Goal: Task Accomplishment & Management: Manage account settings

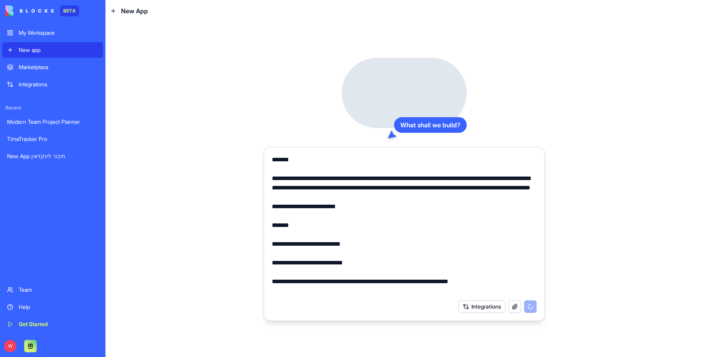
scroll to position [2684, 0]
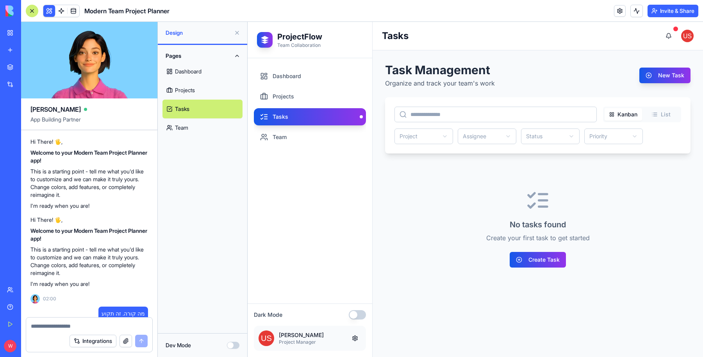
scroll to position [419, 0]
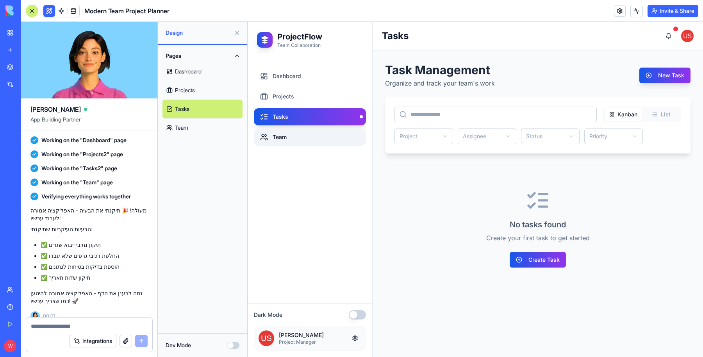
click at [288, 134] on link "Team" at bounding box center [310, 136] width 112 height 17
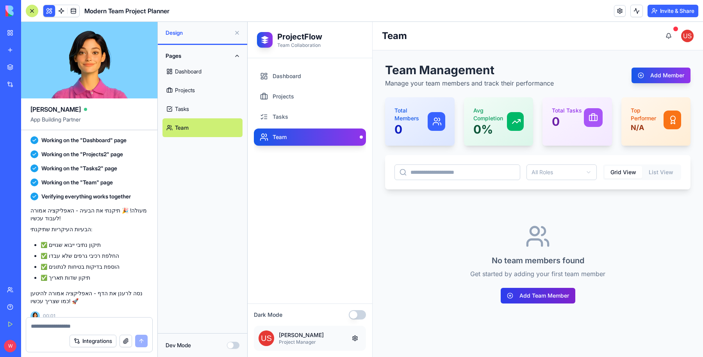
click at [531, 296] on button "Add Team Member" at bounding box center [538, 296] width 75 height 16
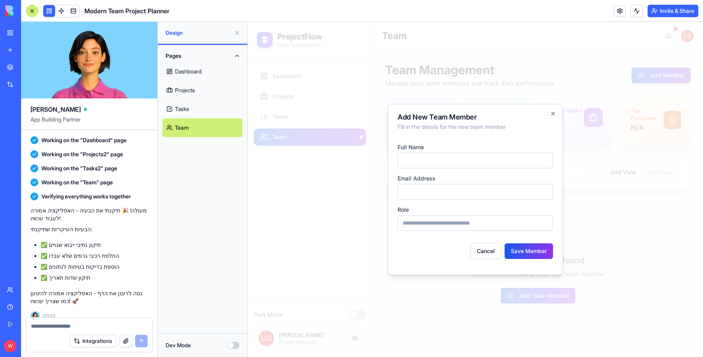
click at [496, 163] on input at bounding box center [475, 161] width 155 height 16
type input "*********"
click at [452, 187] on input "email" at bounding box center [475, 192] width 155 height 16
type input "**********"
click at [455, 224] on input at bounding box center [475, 223] width 155 height 16
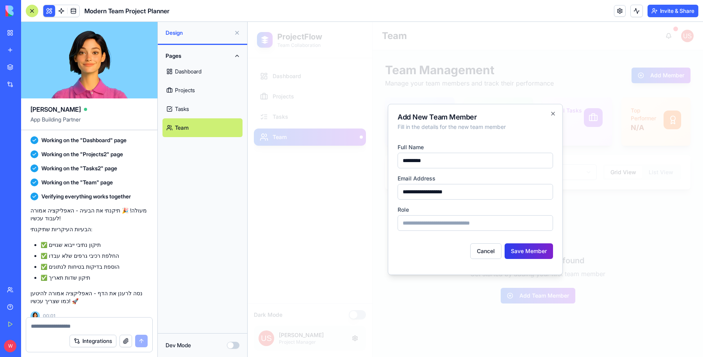
click at [524, 247] on button "Save Member" at bounding box center [529, 251] width 48 height 16
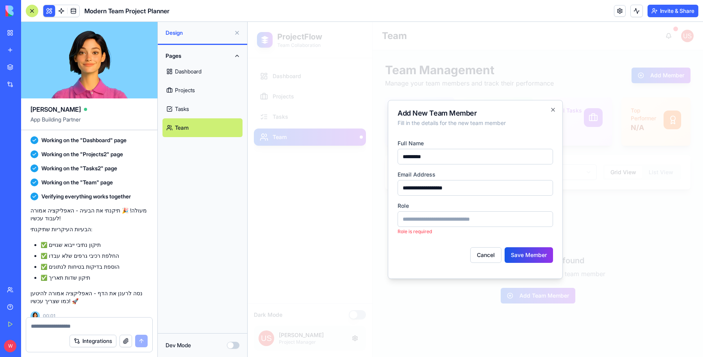
type input "*"
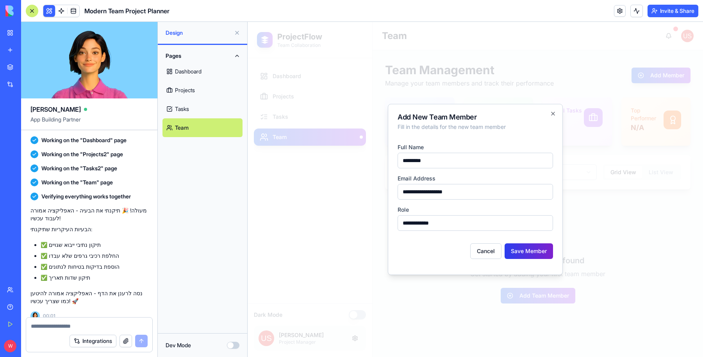
type input "**********"
click at [546, 245] on button "Save Member" at bounding box center [529, 251] width 48 height 16
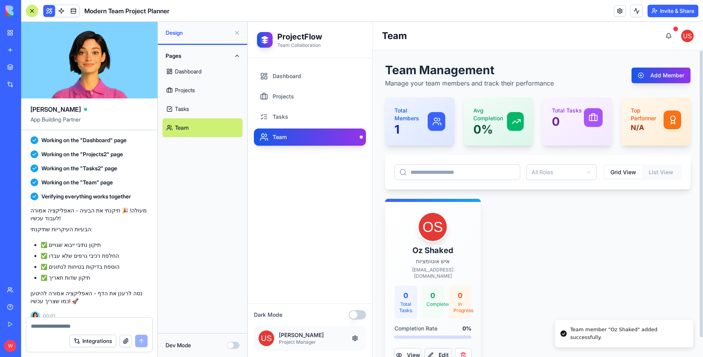
click at [434, 348] on button "Edit" at bounding box center [437, 355] width 27 height 14
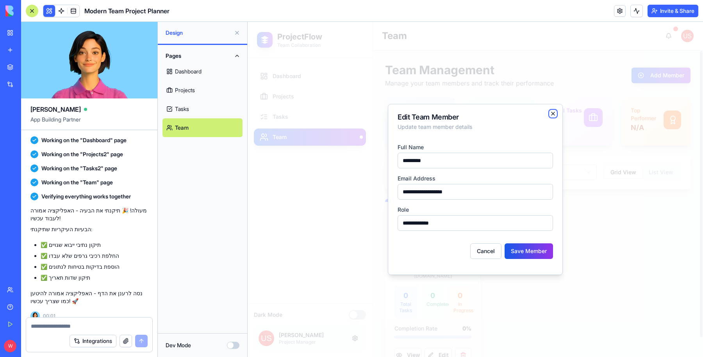
click at [551, 113] on icon "button" at bounding box center [553, 114] width 6 height 6
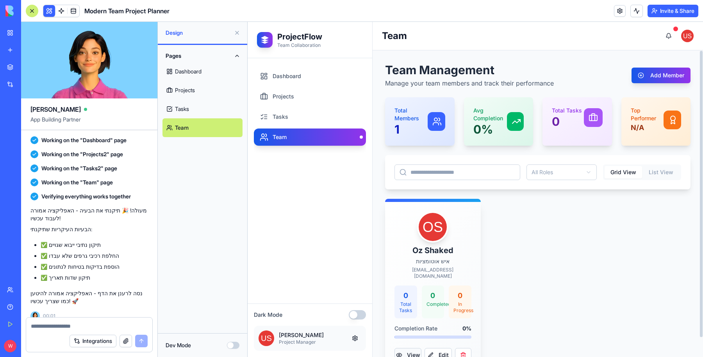
click at [411, 348] on button "View" at bounding box center [407, 355] width 27 height 14
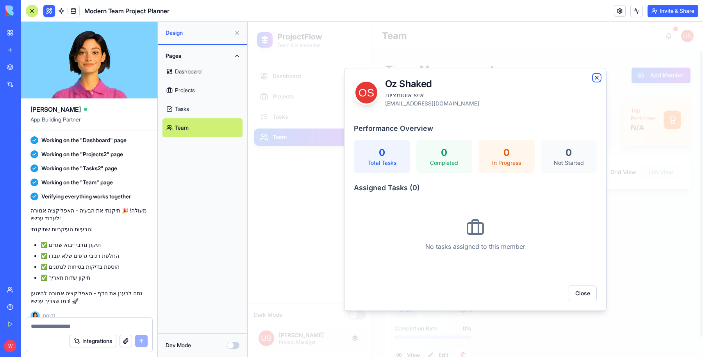
click at [596, 79] on icon "button" at bounding box center [596, 77] width 3 height 3
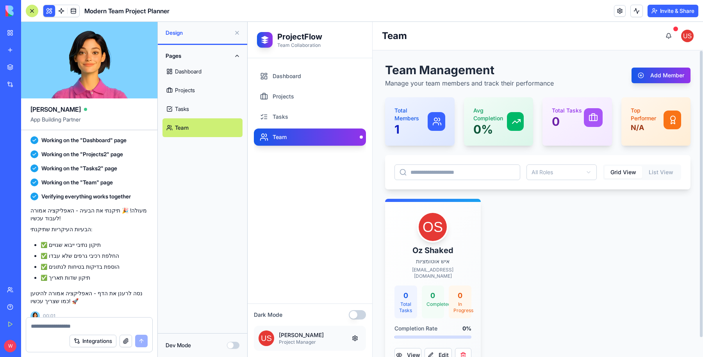
click at [587, 128] on div "Total Tasks 0" at bounding box center [577, 118] width 51 height 22
click at [645, 72] on button "Add Member" at bounding box center [660, 76] width 59 height 16
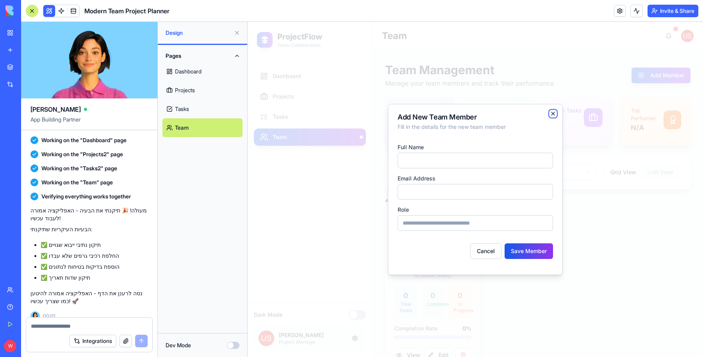
click at [553, 114] on icon "button" at bounding box center [552, 113] width 3 height 3
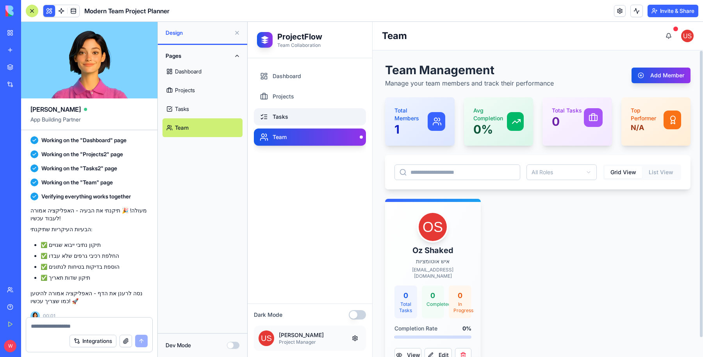
click at [305, 118] on link "Tasks" at bounding box center [310, 116] width 112 height 17
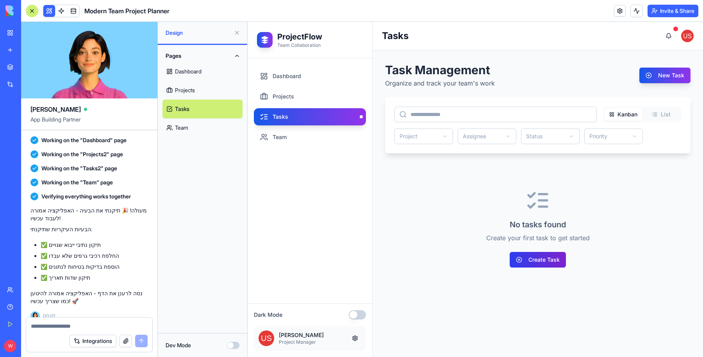
click at [534, 259] on button "Create Task" at bounding box center [538, 260] width 56 height 16
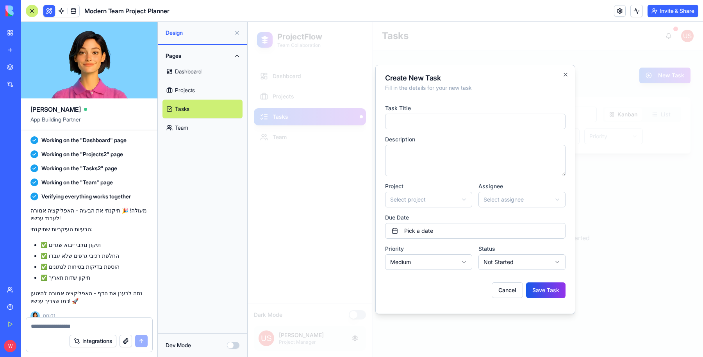
click at [447, 194] on body "**********" at bounding box center [475, 189] width 455 height 335
click at [499, 199] on body "**********" at bounding box center [475, 189] width 455 height 335
drag, startPoint x: 511, startPoint y: 221, endPoint x: 513, endPoint y: 229, distance: 8.1
click at [519, 200] on body "**********" at bounding box center [475, 189] width 455 height 335
select select "*****"
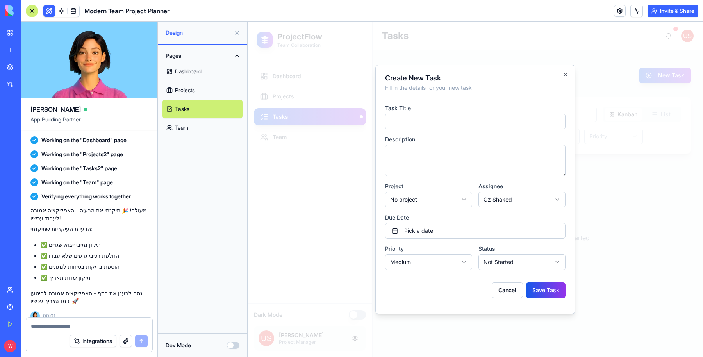
click at [463, 125] on input at bounding box center [475, 122] width 180 height 16
click at [563, 75] on icon "button" at bounding box center [565, 74] width 6 height 6
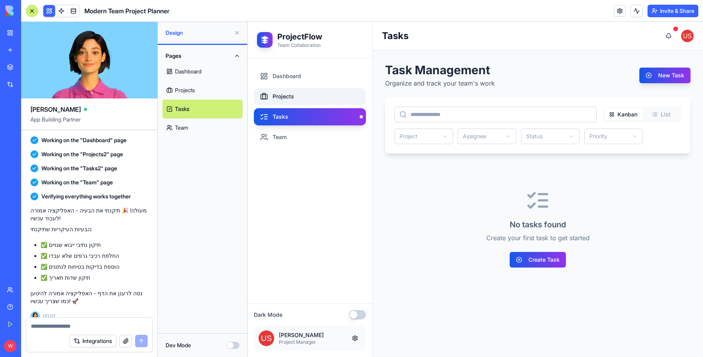
click at [310, 102] on link "Projects" at bounding box center [310, 96] width 112 height 17
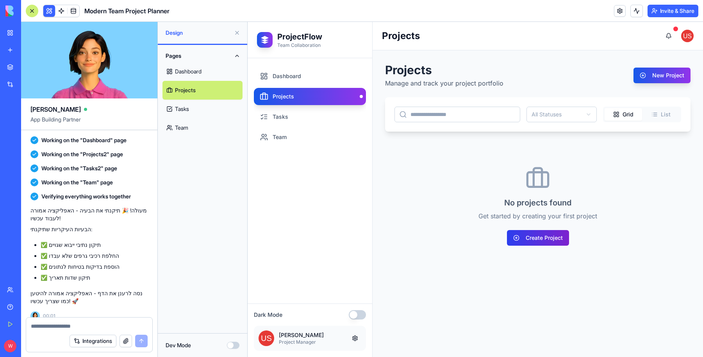
click at [549, 242] on button "Create Project" at bounding box center [538, 238] width 62 height 16
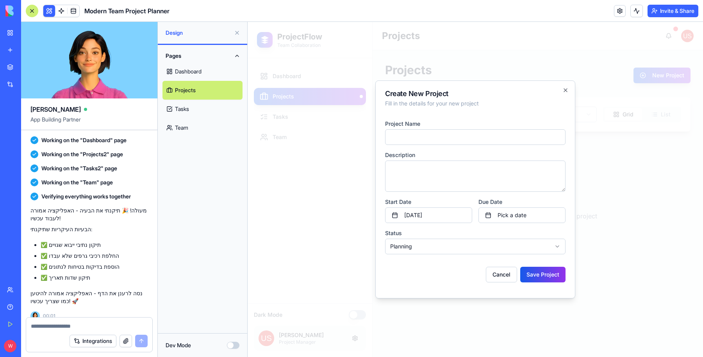
type input "*********"
click at [441, 181] on textarea at bounding box center [475, 176] width 180 height 31
click at [540, 270] on button "Save Project" at bounding box center [542, 275] width 45 height 16
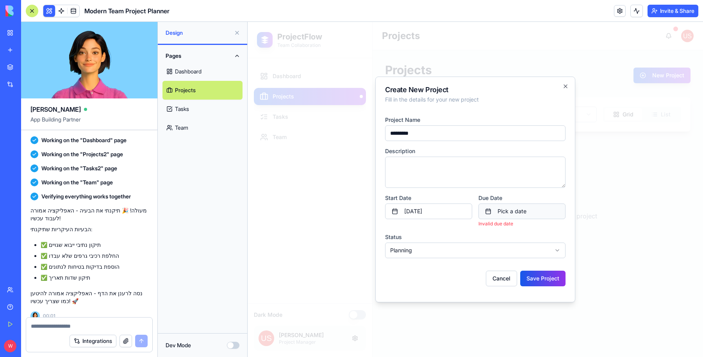
click at [508, 211] on button "Pick a date" at bounding box center [521, 211] width 87 height 16
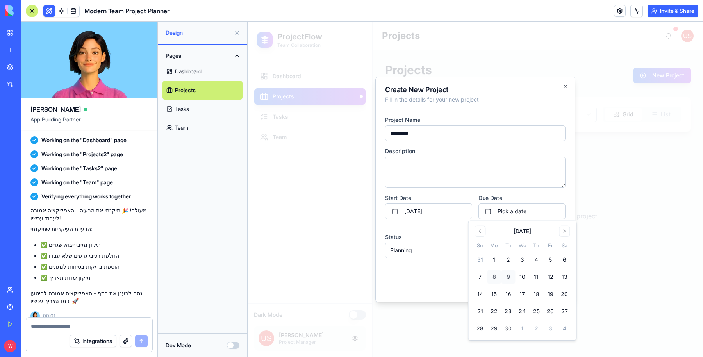
click at [508, 276] on button "9" at bounding box center [508, 277] width 14 height 14
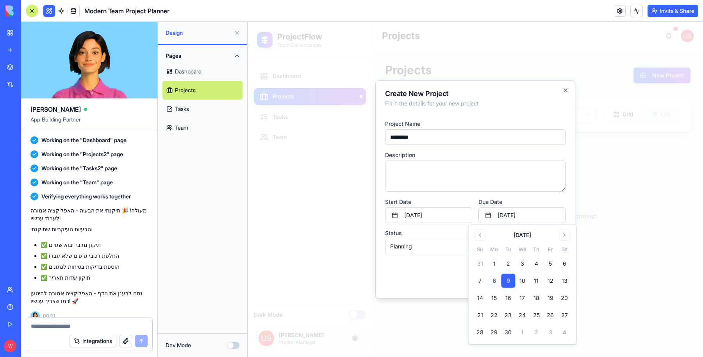
click at [430, 266] on div "Cancel Save Project" at bounding box center [475, 271] width 180 height 22
click at [549, 276] on button "Save Project" at bounding box center [542, 275] width 45 height 16
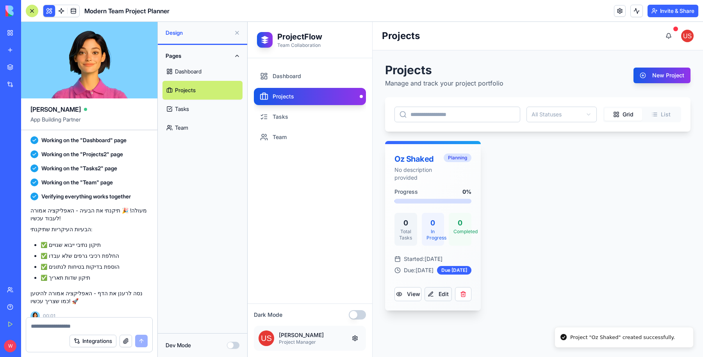
click at [439, 300] on button "Edit" at bounding box center [437, 294] width 27 height 14
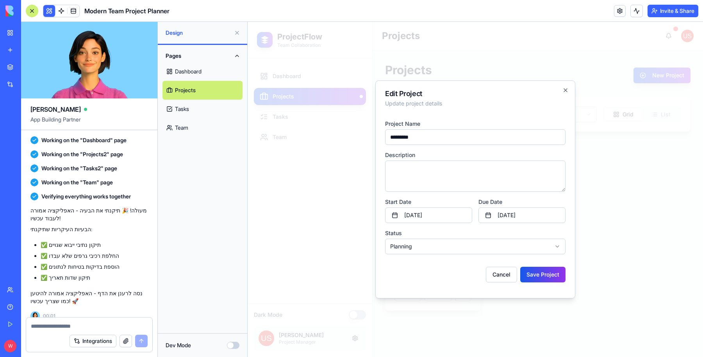
click at [441, 113] on div "**********" at bounding box center [475, 189] width 200 height 218
click at [589, 169] on div at bounding box center [475, 189] width 455 height 335
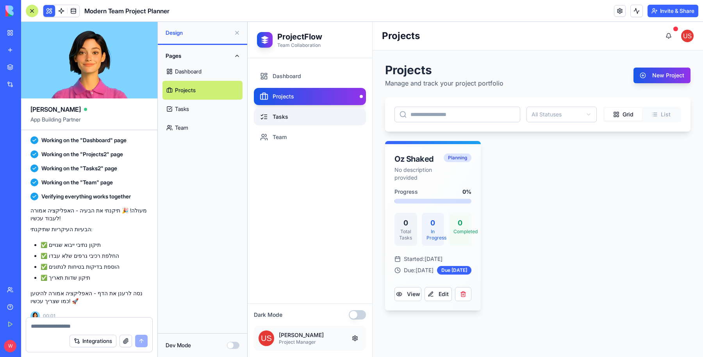
click at [311, 117] on link "Tasks" at bounding box center [310, 116] width 112 height 17
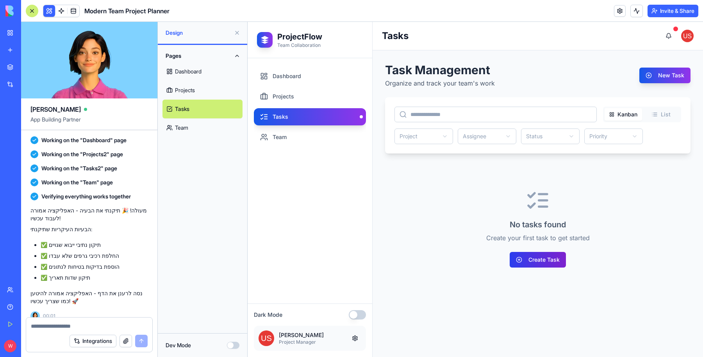
click at [543, 260] on button "Create Task" at bounding box center [538, 260] width 56 height 16
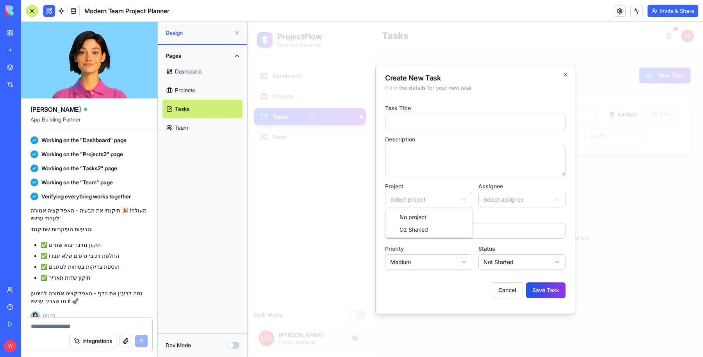
click at [438, 201] on body "**********" at bounding box center [475, 189] width 455 height 335
select select "*****"
drag, startPoint x: 439, startPoint y: 231, endPoint x: 466, endPoint y: 245, distance: 30.2
click at [533, 196] on body "**********" at bounding box center [475, 189] width 455 height 335
select select "*****"
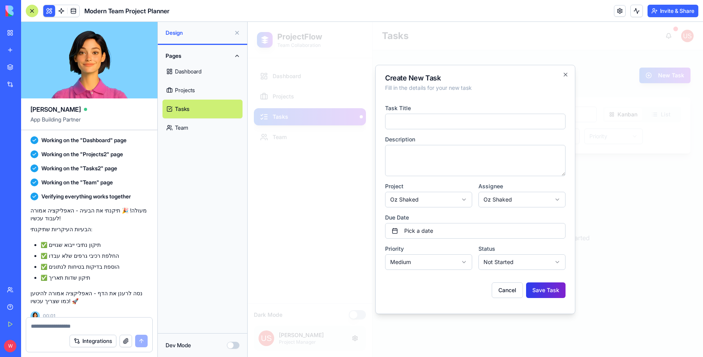
click at [549, 284] on button "Save Task" at bounding box center [545, 290] width 39 height 16
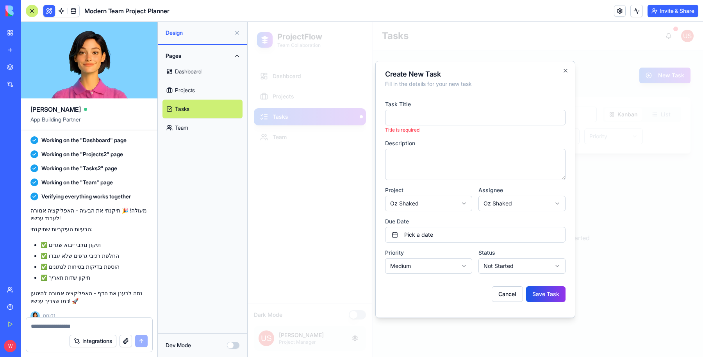
click at [437, 120] on input at bounding box center [475, 118] width 180 height 16
click at [436, 120] on input at bounding box center [475, 118] width 180 height 16
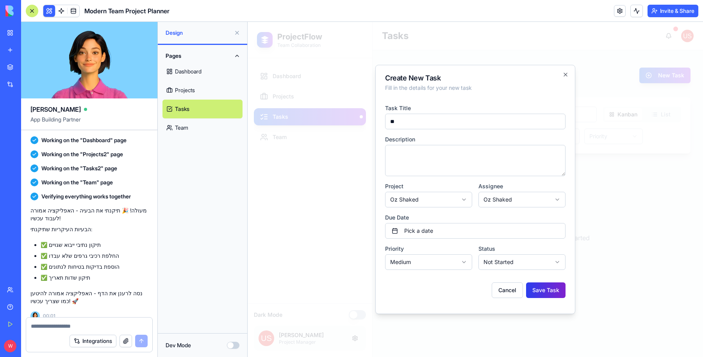
type input "**"
click at [553, 285] on button "Save Task" at bounding box center [545, 290] width 39 height 16
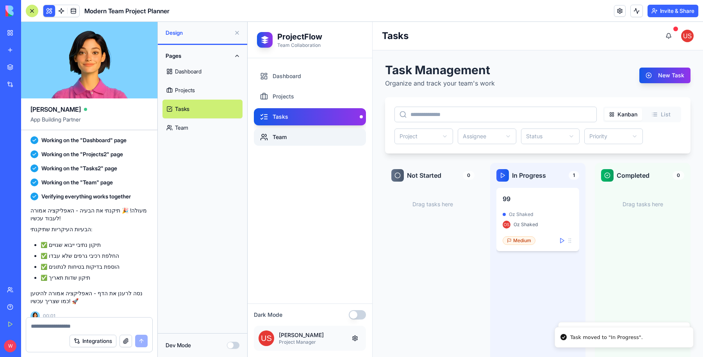
click at [294, 133] on link "Team" at bounding box center [310, 136] width 112 height 17
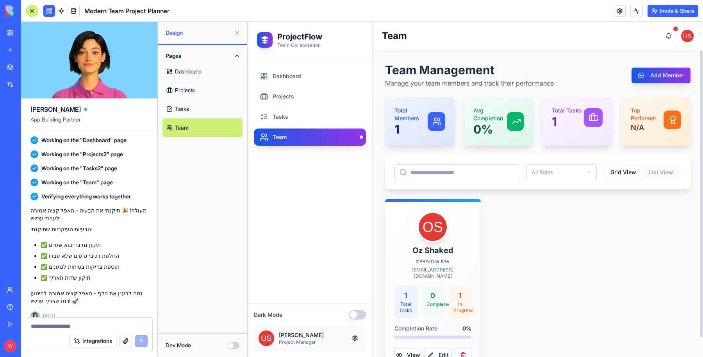
click at [429, 234] on img at bounding box center [433, 227] width 28 height 28
click at [435, 248] on h3 "Oz Shaked" at bounding box center [432, 250] width 77 height 11
click at [416, 351] on button "View" at bounding box center [407, 355] width 27 height 14
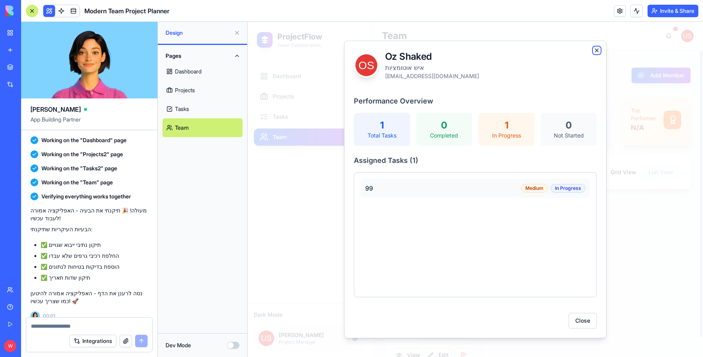
click at [596, 50] on icon "button" at bounding box center [597, 50] width 6 height 6
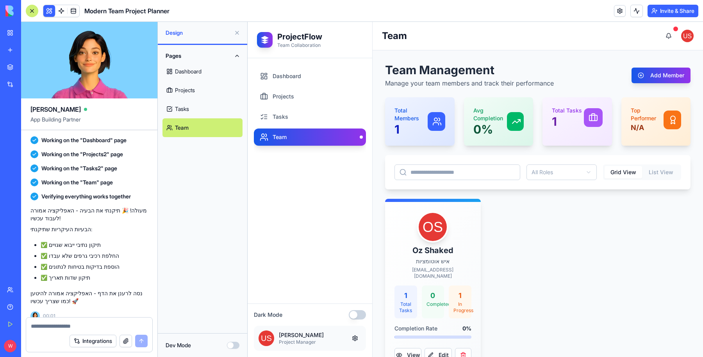
click at [689, 37] on img at bounding box center [687, 36] width 12 height 12
click at [668, 37] on button at bounding box center [669, 36] width 16 height 16
click at [669, 34] on button at bounding box center [669, 36] width 16 height 16
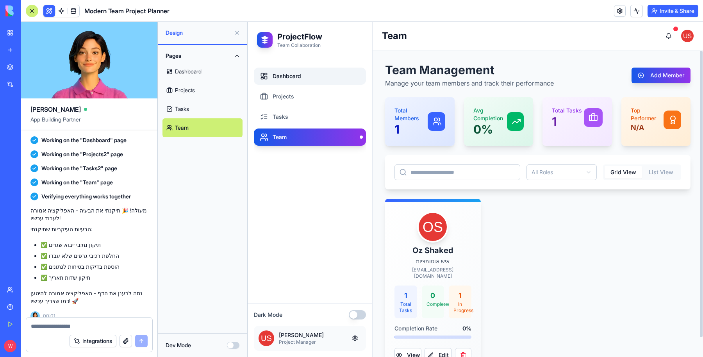
click at [317, 80] on link "Dashboard" at bounding box center [310, 76] width 112 height 17
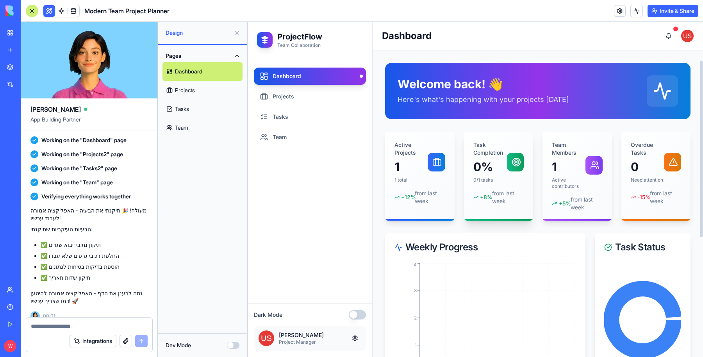
scroll to position [195, 0]
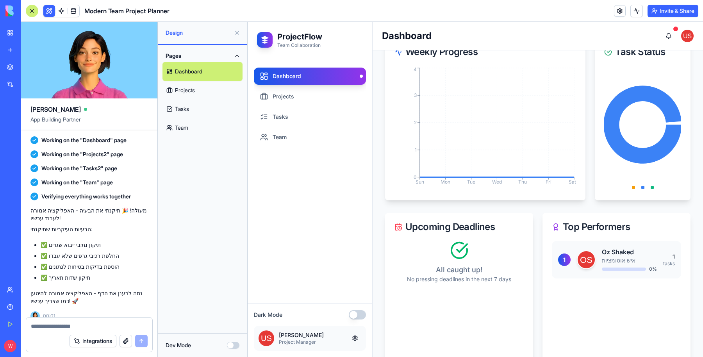
click at [333, 334] on p "[PERSON_NAME]" at bounding box center [311, 335] width 65 height 8
click at [73, 11] on span at bounding box center [73, 11] width 22 height 22
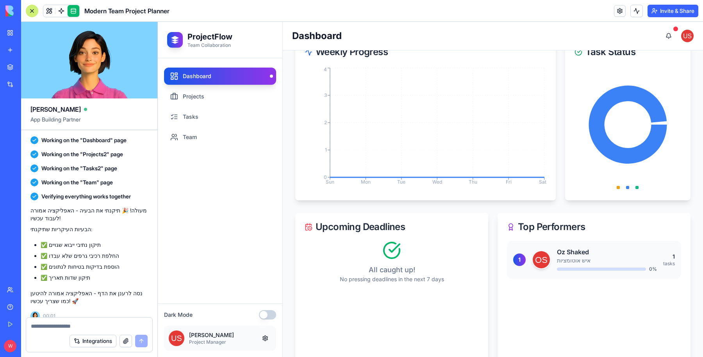
click at [75, 9] on link at bounding box center [74, 11] width 12 height 12
click at [72, 10] on link at bounding box center [74, 11] width 12 height 12
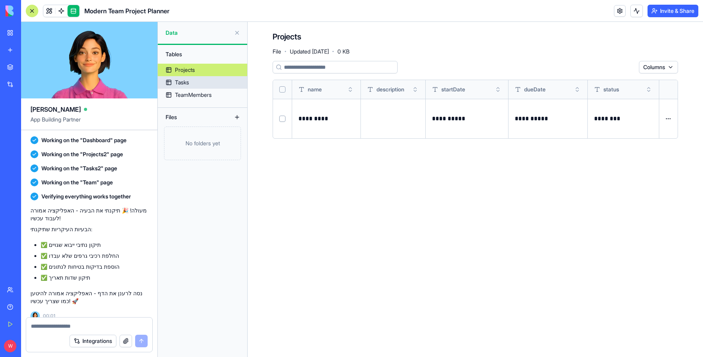
click at [194, 83] on link "Tasks" at bounding box center [202, 82] width 89 height 12
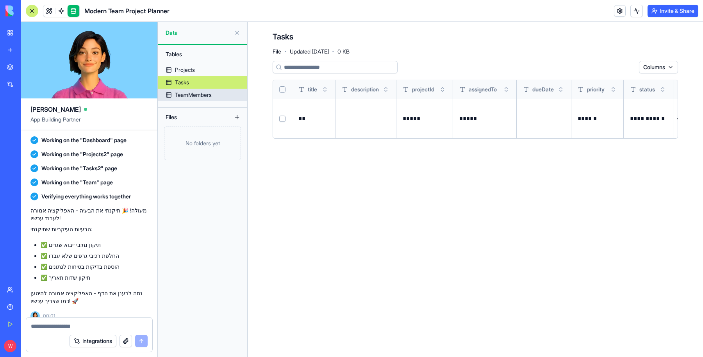
click at [200, 95] on div "TeamMembers" at bounding box center [193, 95] width 37 height 8
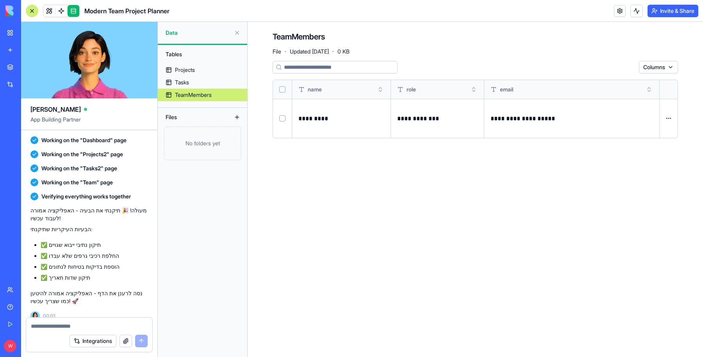
click at [666, 111] on td "Open menu" at bounding box center [669, 118] width 18 height 39
click at [671, 118] on html "BETA My Workspace New app Marketplace Integrations Recent Modern Team Project P…" at bounding box center [351, 178] width 703 height 357
click at [619, 105] on html "BETA My Workspace New app Marketplace Integrations Recent Modern Team Project P…" at bounding box center [351, 178] width 703 height 357
click at [0, 0] on button at bounding box center [0, 0] width 0 height 0
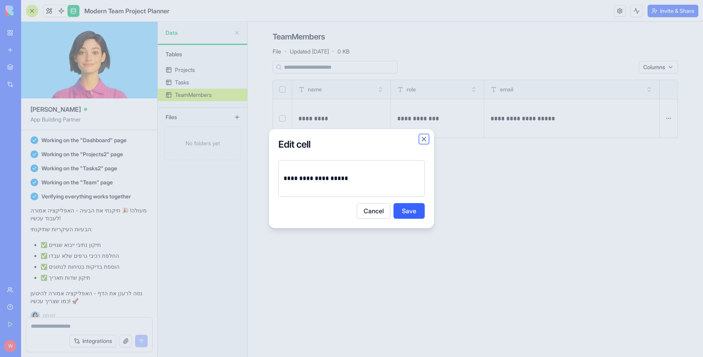
click at [420, 140] on button "Close" at bounding box center [424, 139] width 8 height 8
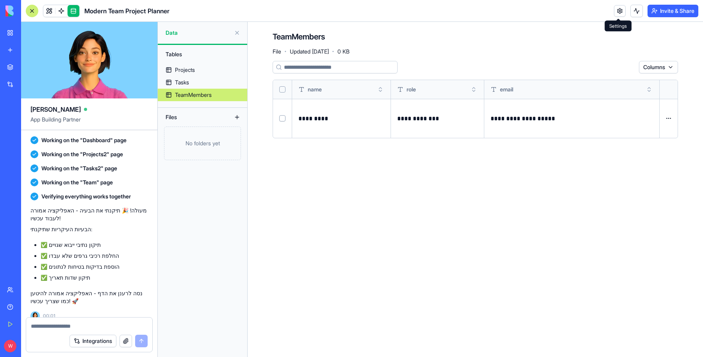
click at [617, 10] on link at bounding box center [620, 11] width 12 height 12
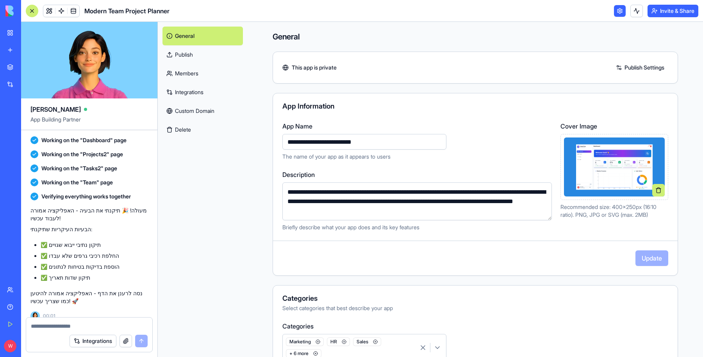
click at [675, 11] on button "Invite & Share" at bounding box center [672, 11] width 51 height 12
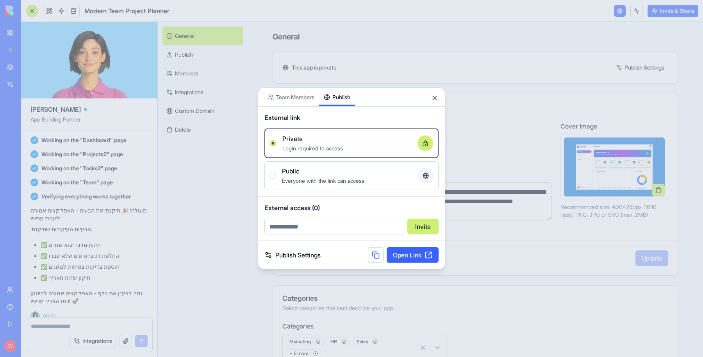
click at [336, 108] on div "Share App Team Members Publish External link Private Login required to access O…" at bounding box center [351, 178] width 187 height 182
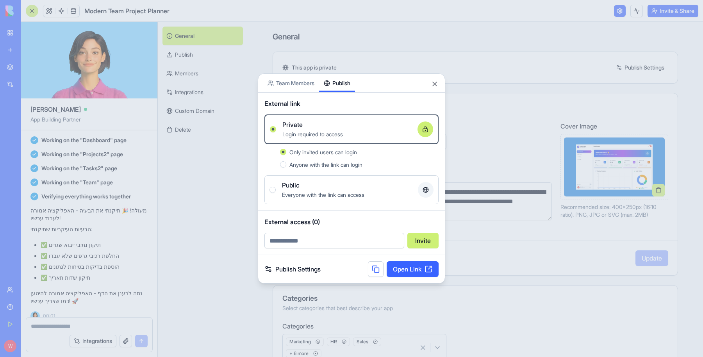
click at [344, 198] on span "Everyone with the link can access" at bounding box center [323, 194] width 82 height 7
click at [276, 193] on button "Public Everyone with the link can access" at bounding box center [272, 190] width 6 height 6
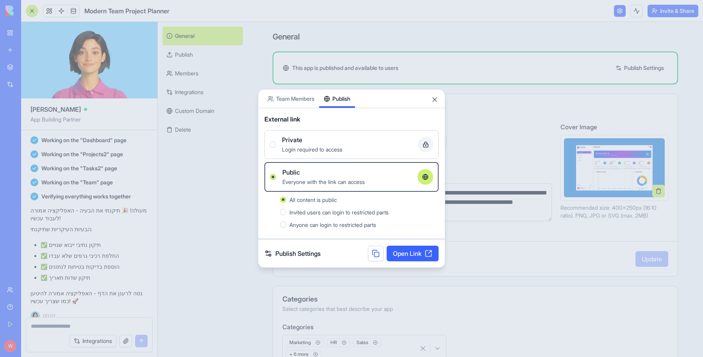
click at [338, 224] on span "Anyone can login to restricted parts" at bounding box center [332, 224] width 87 height 7
click at [286, 224] on button "Anyone can login to restricted parts" at bounding box center [283, 224] width 6 height 6
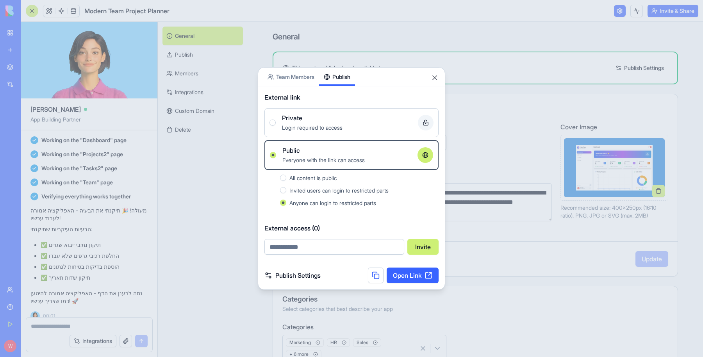
click at [307, 276] on link "Publish Settings" at bounding box center [292, 275] width 56 height 9
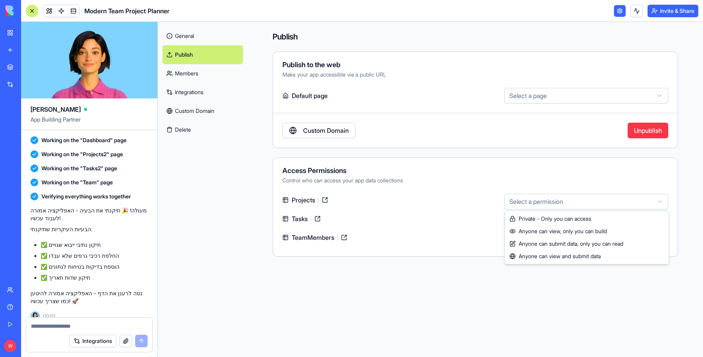
click at [543, 204] on html "BETA My Workspace New app Marketplace Integrations Recent Modern Team Project P…" at bounding box center [351, 178] width 703 height 357
click at [434, 184] on html "BETA My Workspace New app Marketplace Integrations Recent Modern Team Project P…" at bounding box center [351, 178] width 703 height 357
